Goal: Task Accomplishment & Management: Use online tool/utility

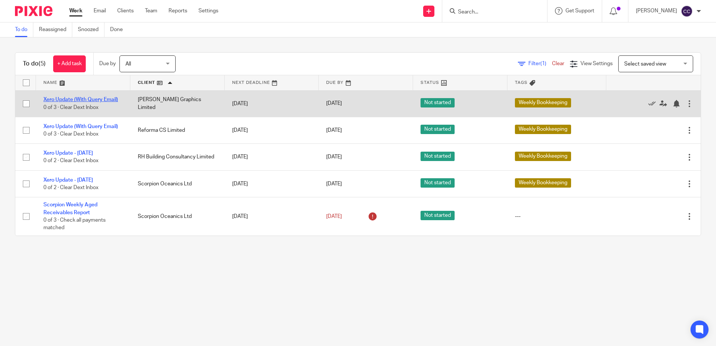
click at [97, 100] on link "Xero Update (With Query Email)" at bounding box center [80, 99] width 75 height 5
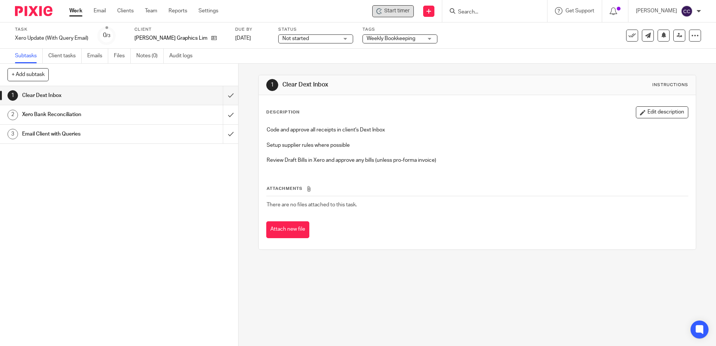
click at [401, 14] on span "Start timer" at bounding box center [396, 11] width 25 height 8
click at [399, 11] on span "Start timer" at bounding box center [396, 11] width 25 height 8
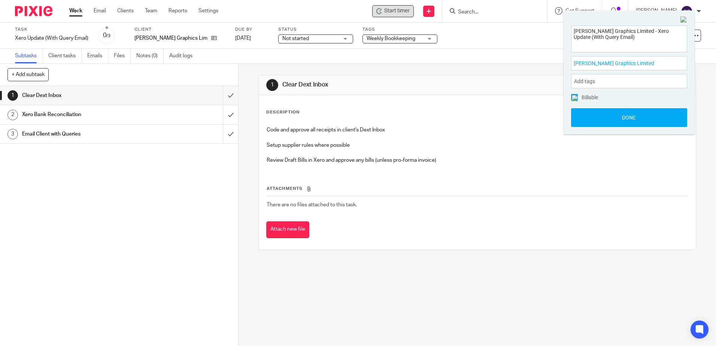
click at [673, 51] on div "L W Graphics Limited - Xero Update (With Query Email)" at bounding box center [629, 38] width 116 height 27
click at [223, 94] on input "submit" at bounding box center [119, 95] width 238 height 19
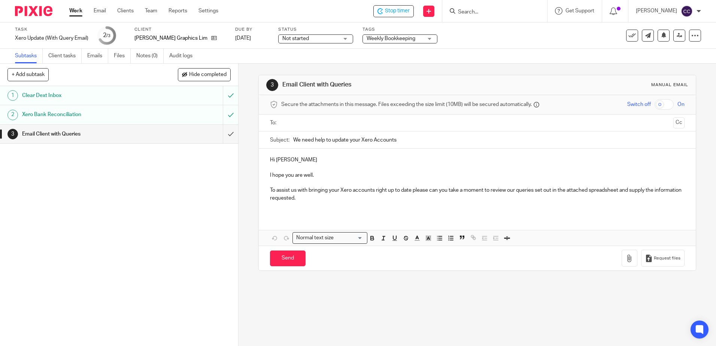
drag, startPoint x: 316, startPoint y: 126, endPoint x: 315, endPoint y: 132, distance: 6.5
click at [316, 126] on input "text" at bounding box center [477, 123] width 386 height 9
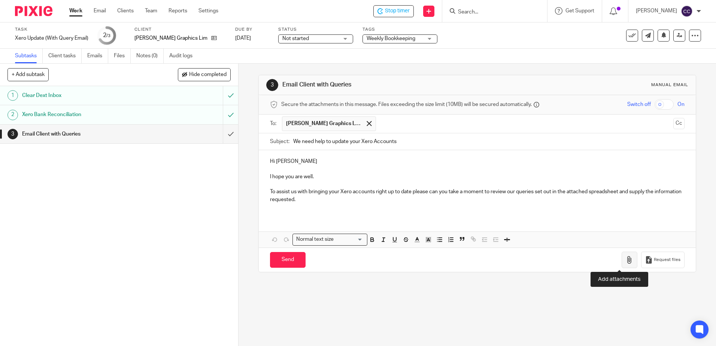
click at [626, 257] on icon "button" at bounding box center [629, 259] width 7 height 7
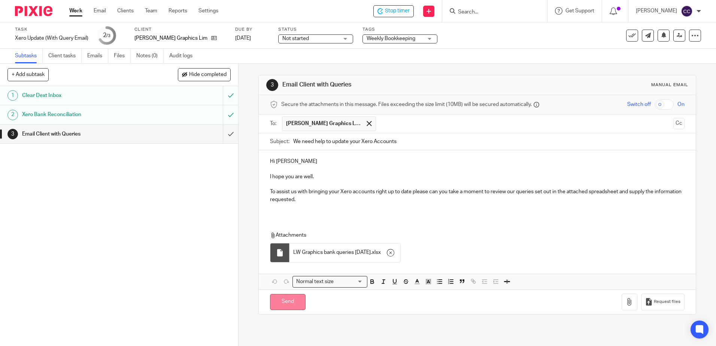
click at [289, 303] on input "Send" at bounding box center [288, 302] width 36 height 16
type input "Sent"
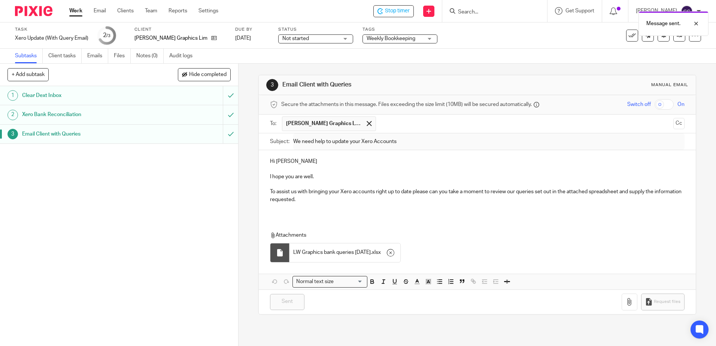
click at [79, 10] on link "Work" at bounding box center [75, 10] width 13 height 7
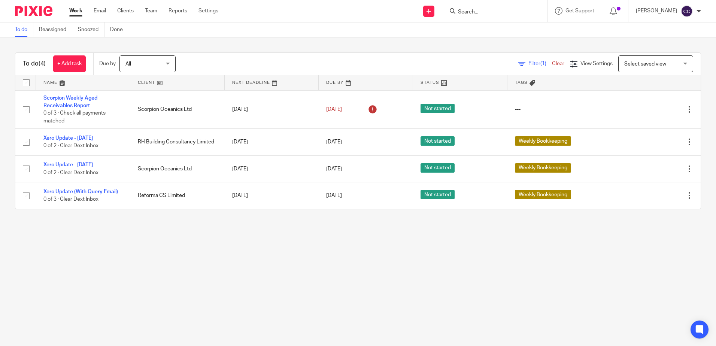
click at [147, 81] on link at bounding box center [177, 82] width 94 height 15
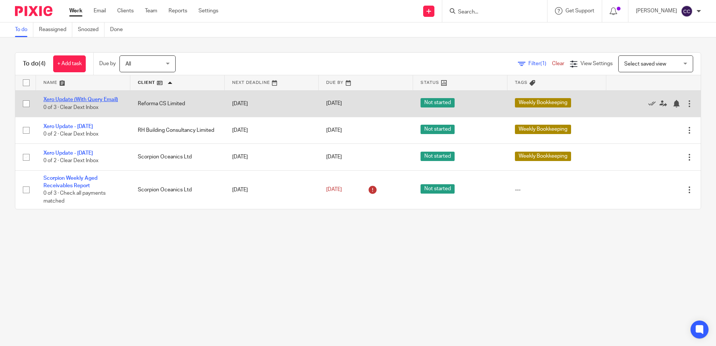
click at [102, 99] on link "Xero Update (With Query Email)" at bounding box center [80, 99] width 75 height 5
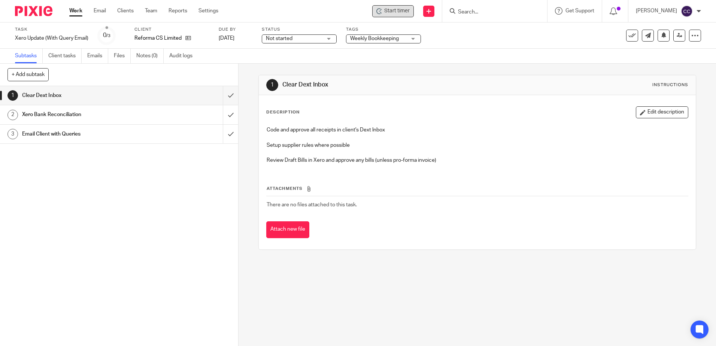
click at [402, 13] on span "Start timer" at bounding box center [396, 11] width 25 height 8
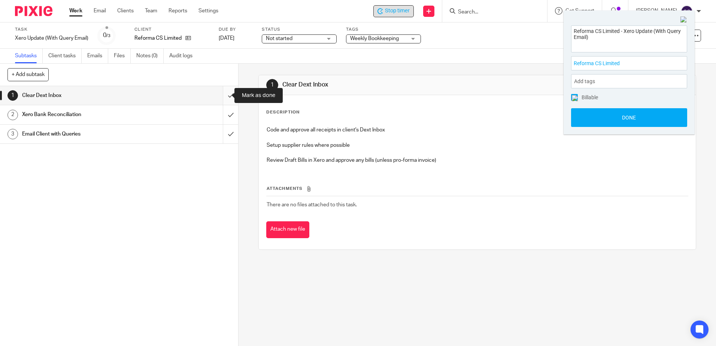
click at [224, 93] on input "submit" at bounding box center [119, 95] width 238 height 19
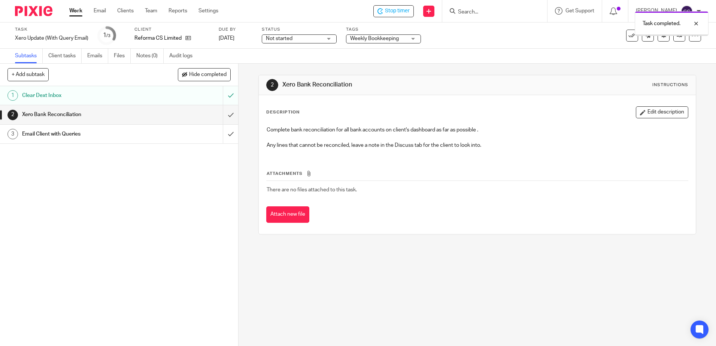
click at [223, 115] on input "submit" at bounding box center [119, 114] width 238 height 19
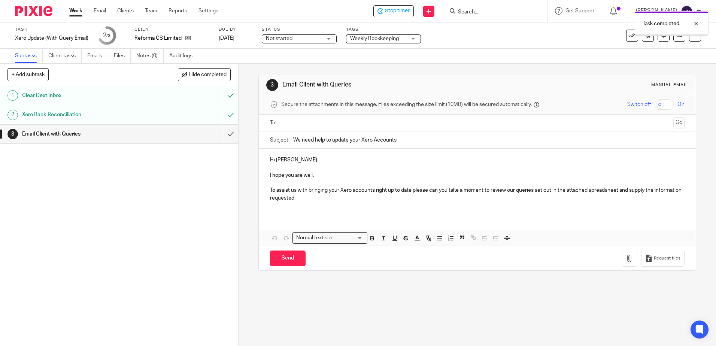
click at [291, 123] on input "text" at bounding box center [477, 123] width 386 height 9
click at [626, 260] on button "button" at bounding box center [630, 260] width 16 height 17
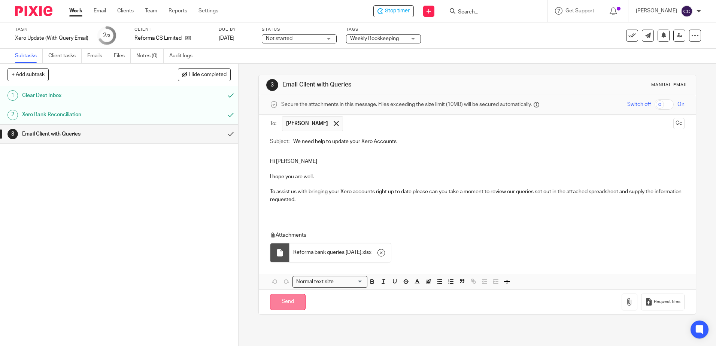
click at [284, 302] on input "Send" at bounding box center [288, 302] width 36 height 16
type input "Sent"
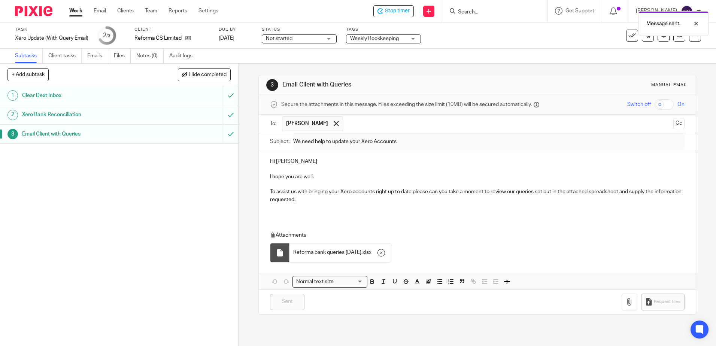
click at [76, 9] on link "Work" at bounding box center [75, 10] width 13 height 7
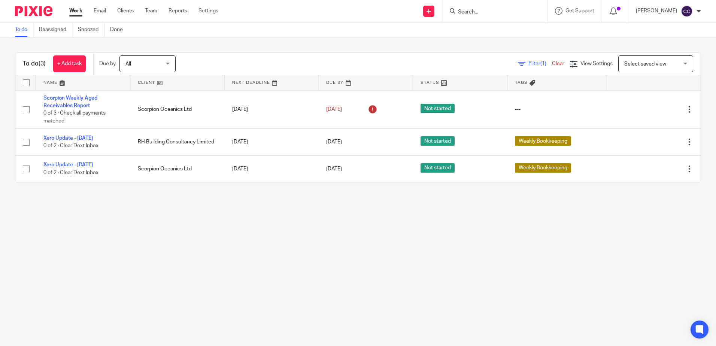
click at [150, 80] on link at bounding box center [177, 82] width 94 height 15
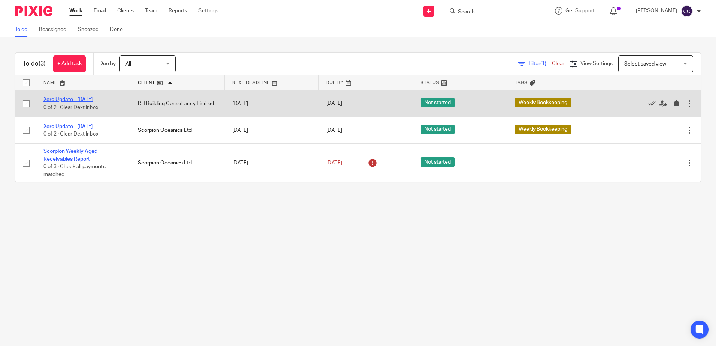
click at [78, 100] on link "Xero Update - [DATE]" at bounding box center [67, 99] width 49 height 5
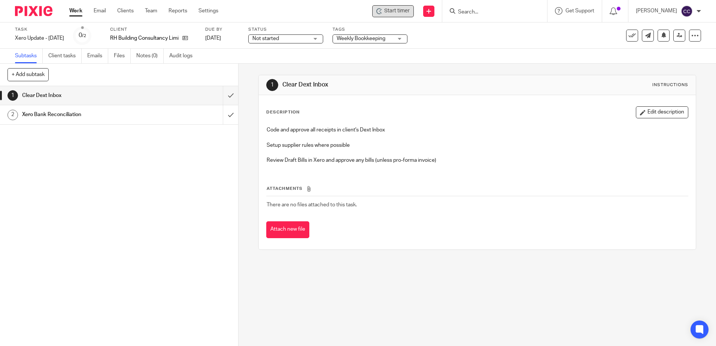
click at [394, 12] on div "Start timer" at bounding box center [393, 11] width 42 height 12
click at [394, 12] on div "Start timer" at bounding box center [393, 11] width 33 height 8
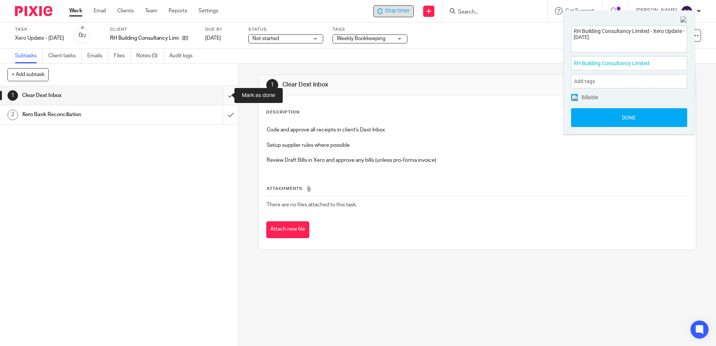
click at [224, 96] on input "submit" at bounding box center [119, 95] width 238 height 19
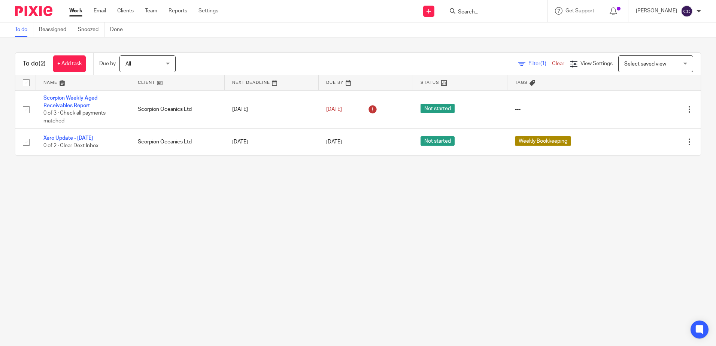
click at [145, 79] on link at bounding box center [177, 82] width 94 height 15
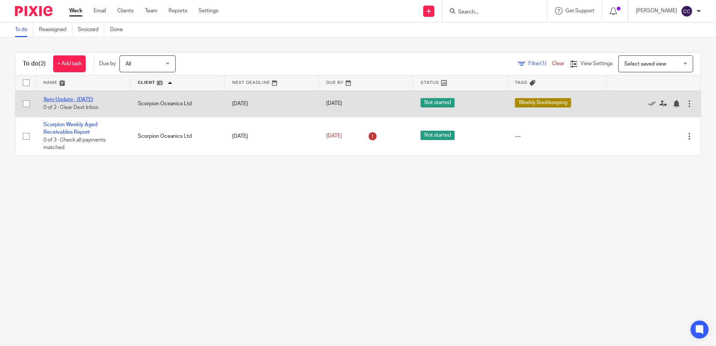
click at [78, 100] on link "Xero Update - [DATE]" at bounding box center [67, 99] width 49 height 5
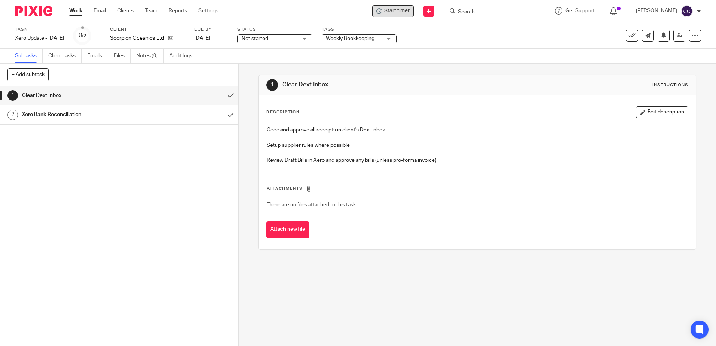
click at [407, 15] on div "Start timer" at bounding box center [393, 11] width 42 height 12
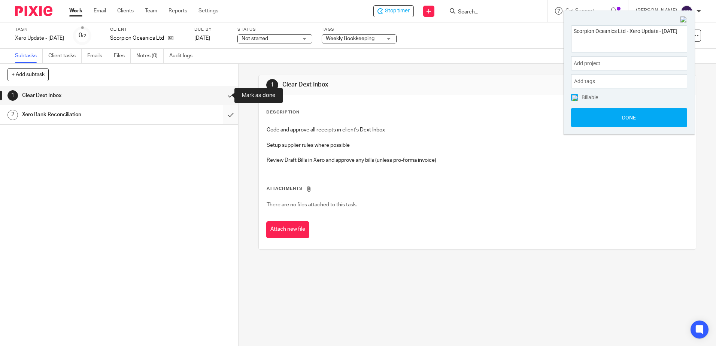
drag, startPoint x: 223, startPoint y: 96, endPoint x: 221, endPoint y: 108, distance: 12.2
click at [223, 96] on input "submit" at bounding box center [119, 95] width 238 height 19
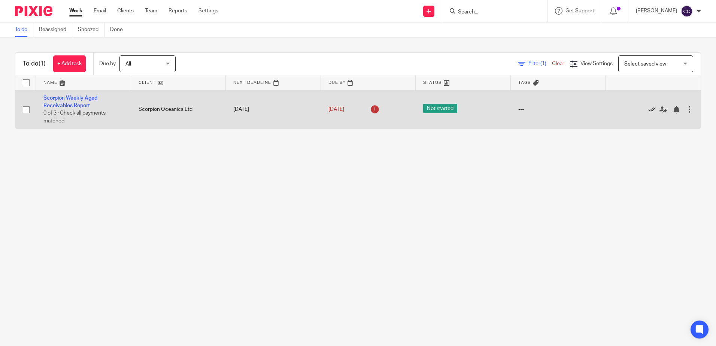
click at [649, 108] on icon at bounding box center [652, 109] width 7 height 7
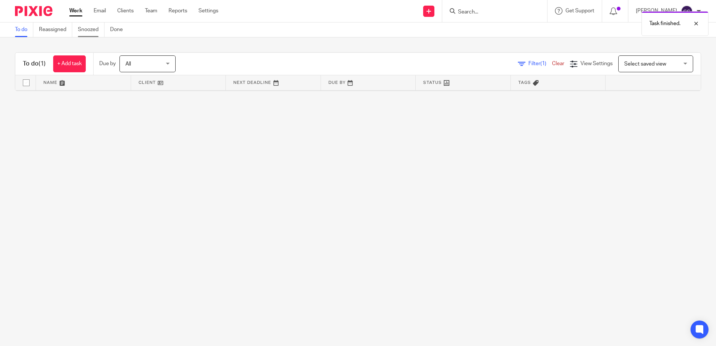
click at [87, 28] on link "Snoozed" at bounding box center [91, 29] width 27 height 15
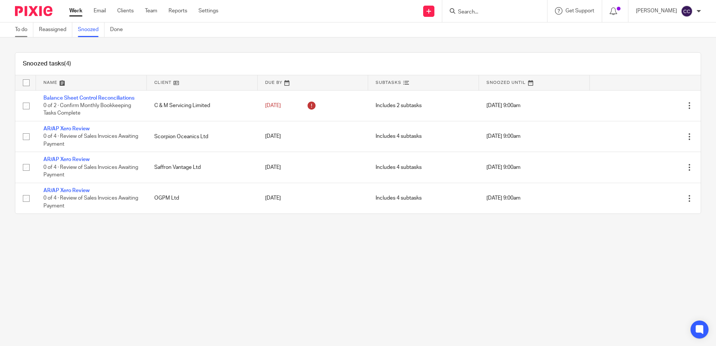
click at [25, 33] on link "To do" at bounding box center [24, 29] width 18 height 15
